Goal: Task Accomplishment & Management: Manage account settings

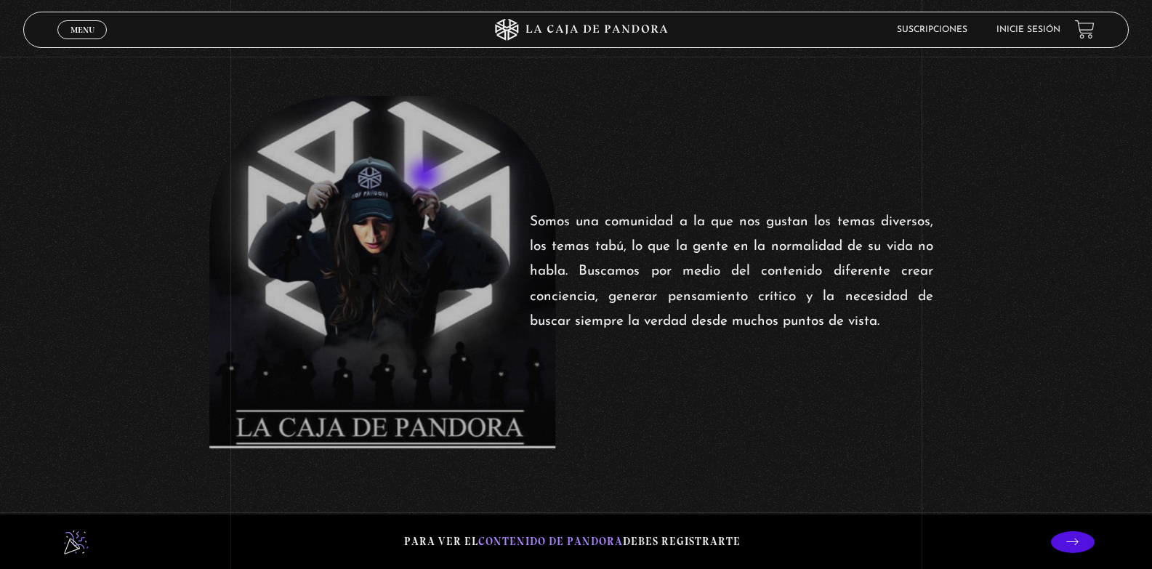
scroll to position [727, 0]
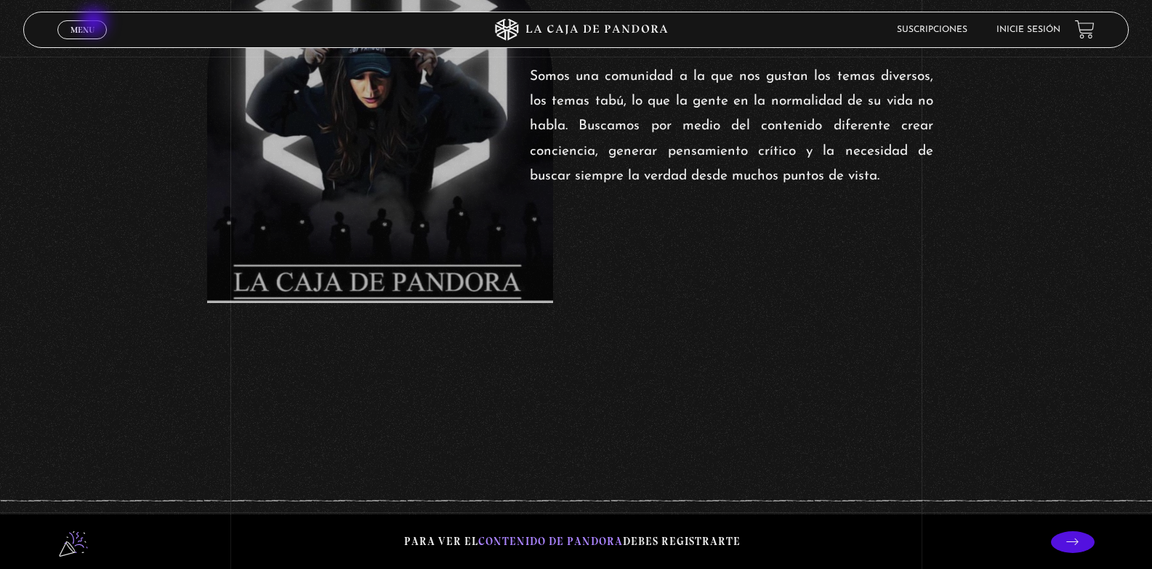
click at [94, 25] on span "Menu" at bounding box center [82, 29] width 24 height 9
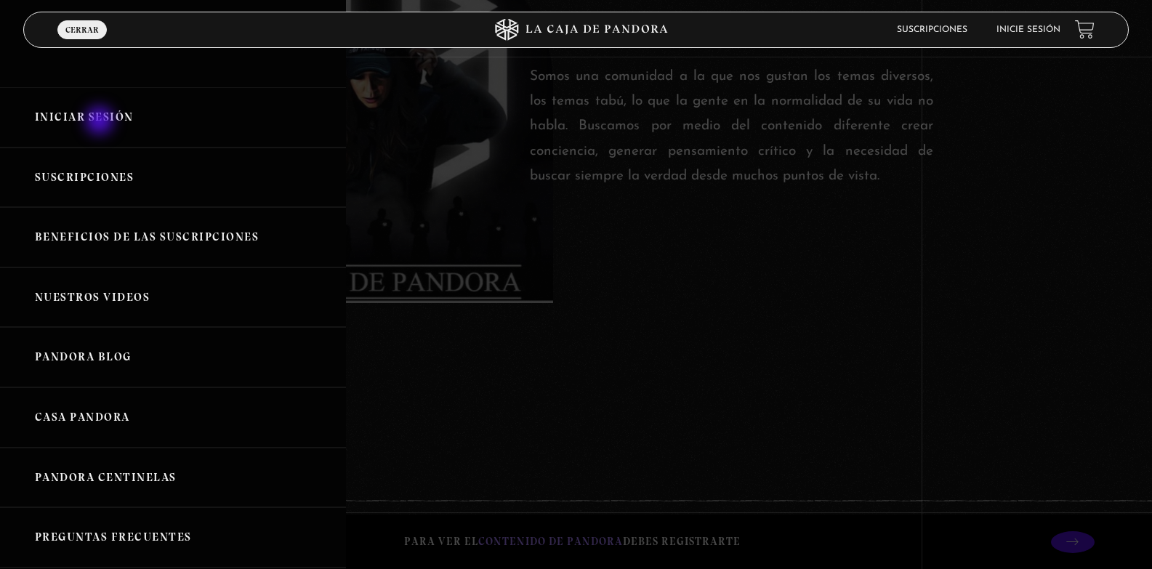
click at [101, 122] on link "Iniciar Sesión" at bounding box center [173, 117] width 346 height 60
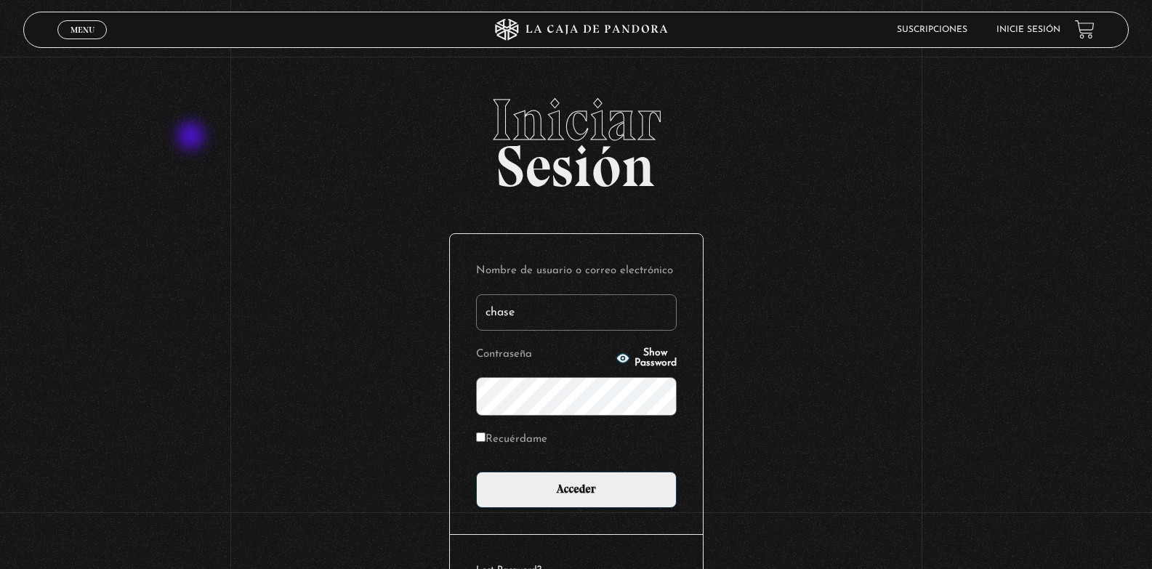
type input "chase"
click at [634, 368] on span "Show Password" at bounding box center [655, 358] width 42 height 20
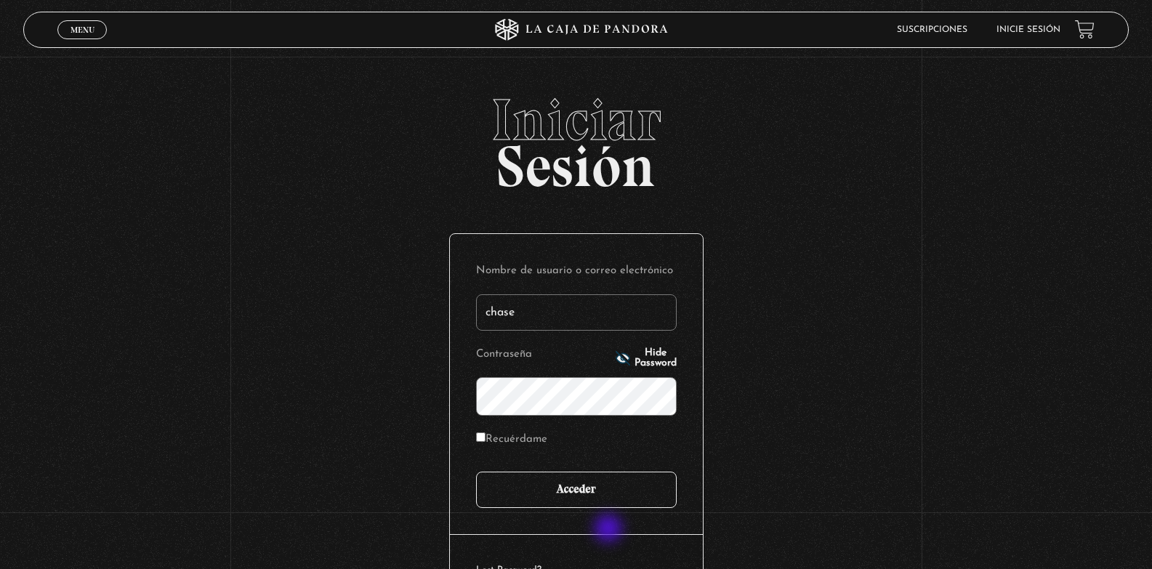
click at [610, 508] on input "Acceder" at bounding box center [576, 490] width 201 height 36
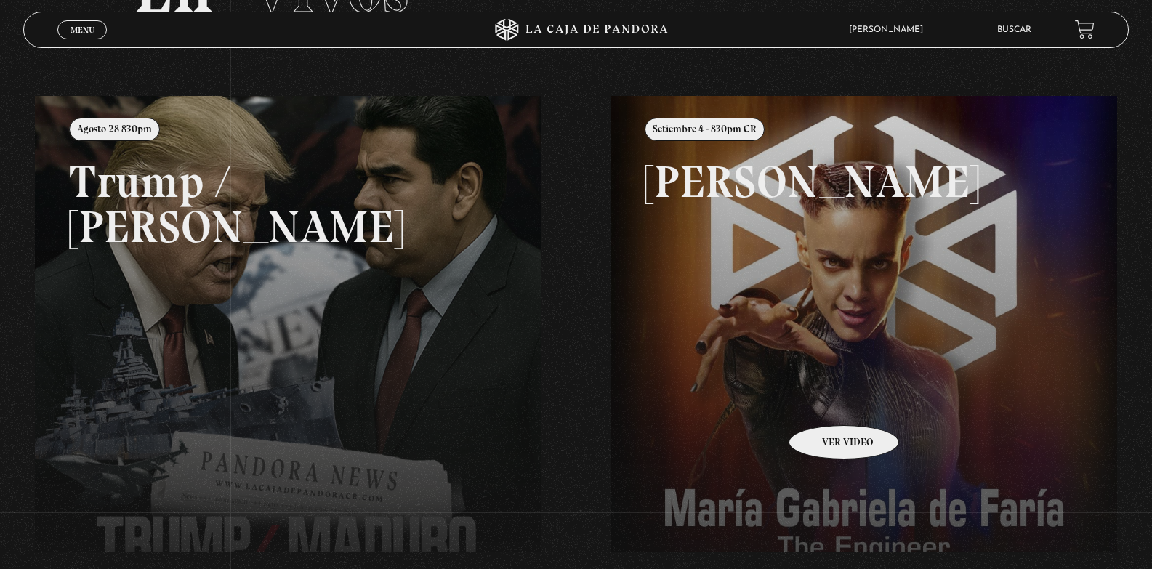
scroll to position [218, 0]
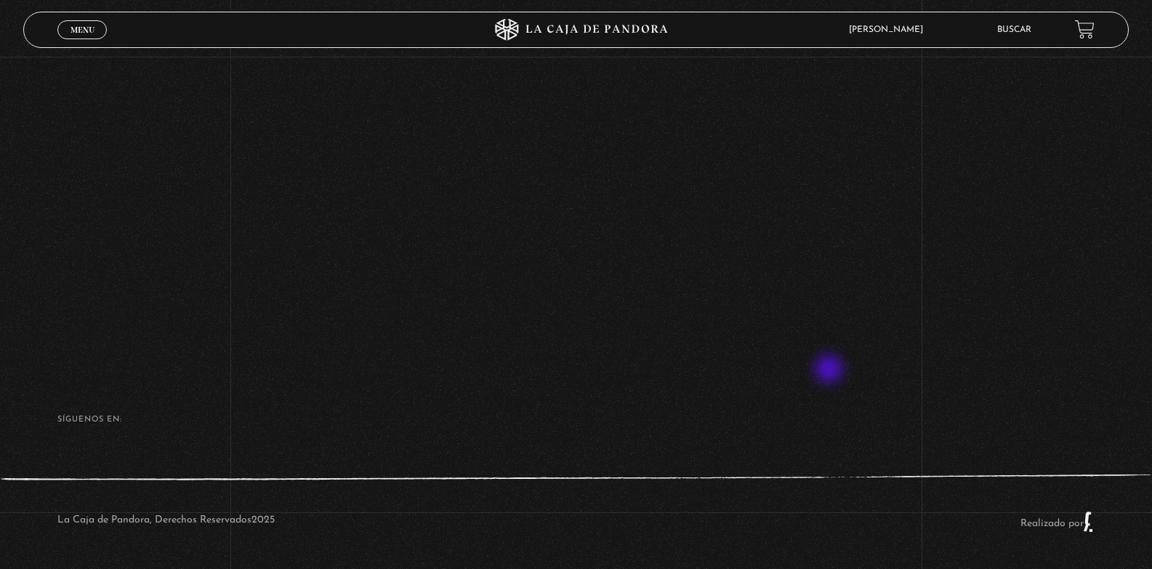
scroll to position [230, 0]
